Goal: Navigation & Orientation: Find specific page/section

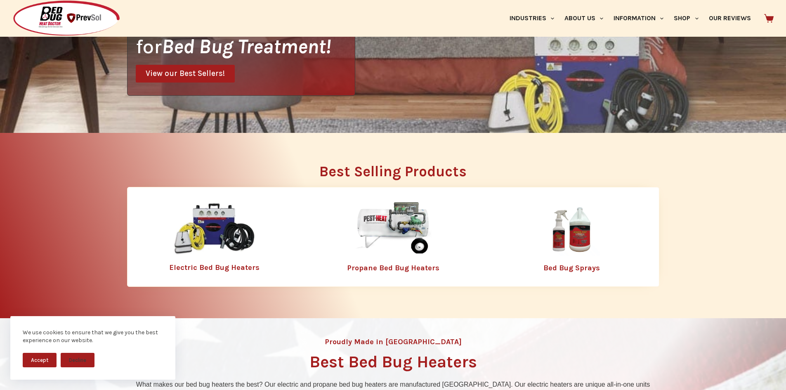
click at [216, 229] on img at bounding box center [214, 228] width 83 height 53
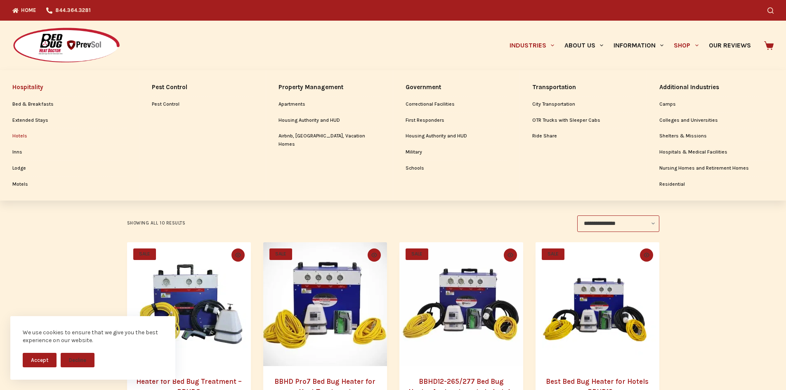
click at [18, 132] on link "Hotels" at bounding box center [69, 136] width 114 height 16
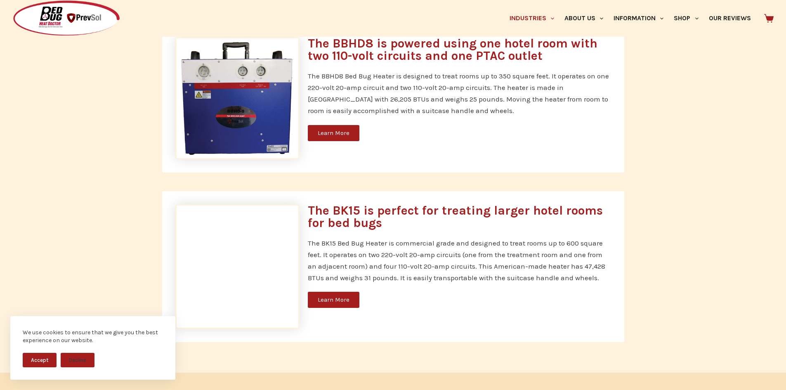
scroll to position [784, 0]
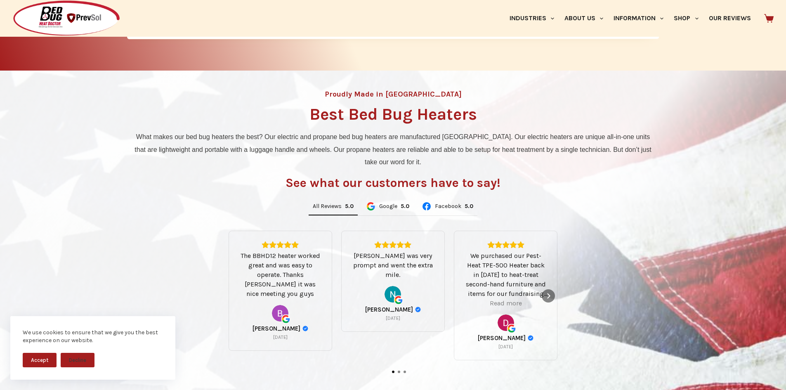
scroll to position [248, 0]
